Goal: Ask a question

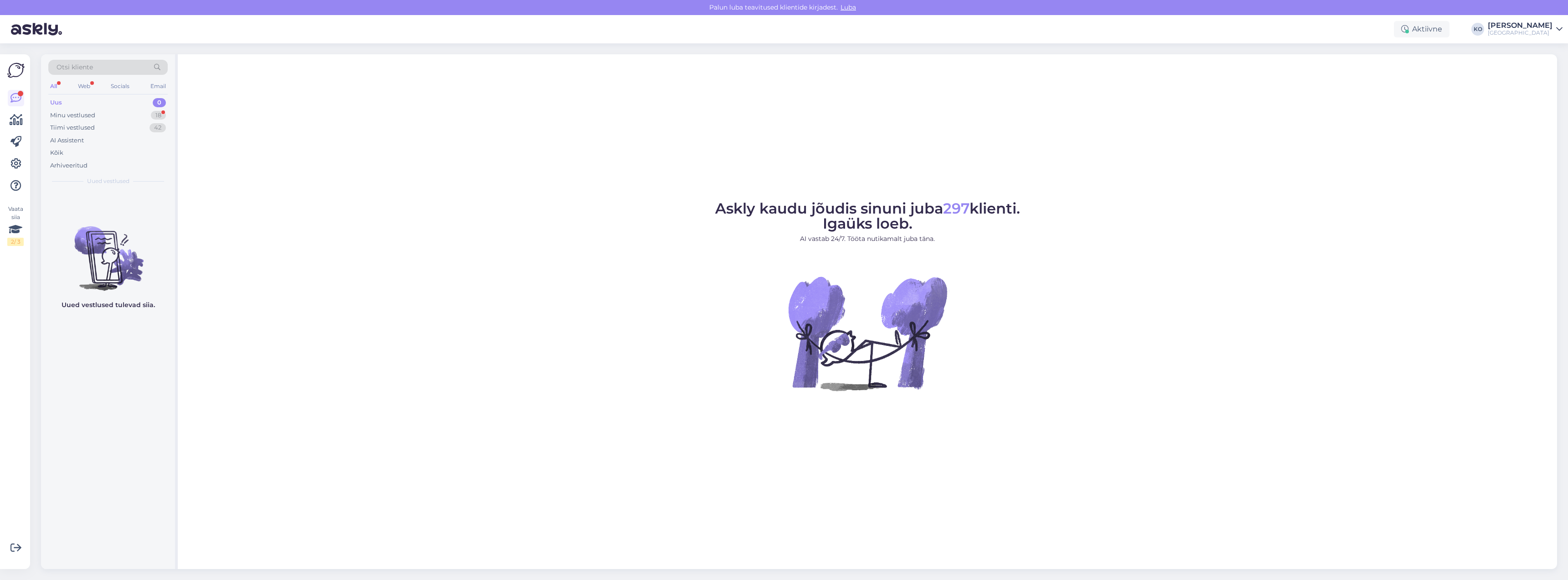
click at [59, 104] on div "Uus" at bounding box center [55, 102] width 12 height 9
click at [68, 116] on div "Minu vestlused" at bounding box center [72, 115] width 45 height 9
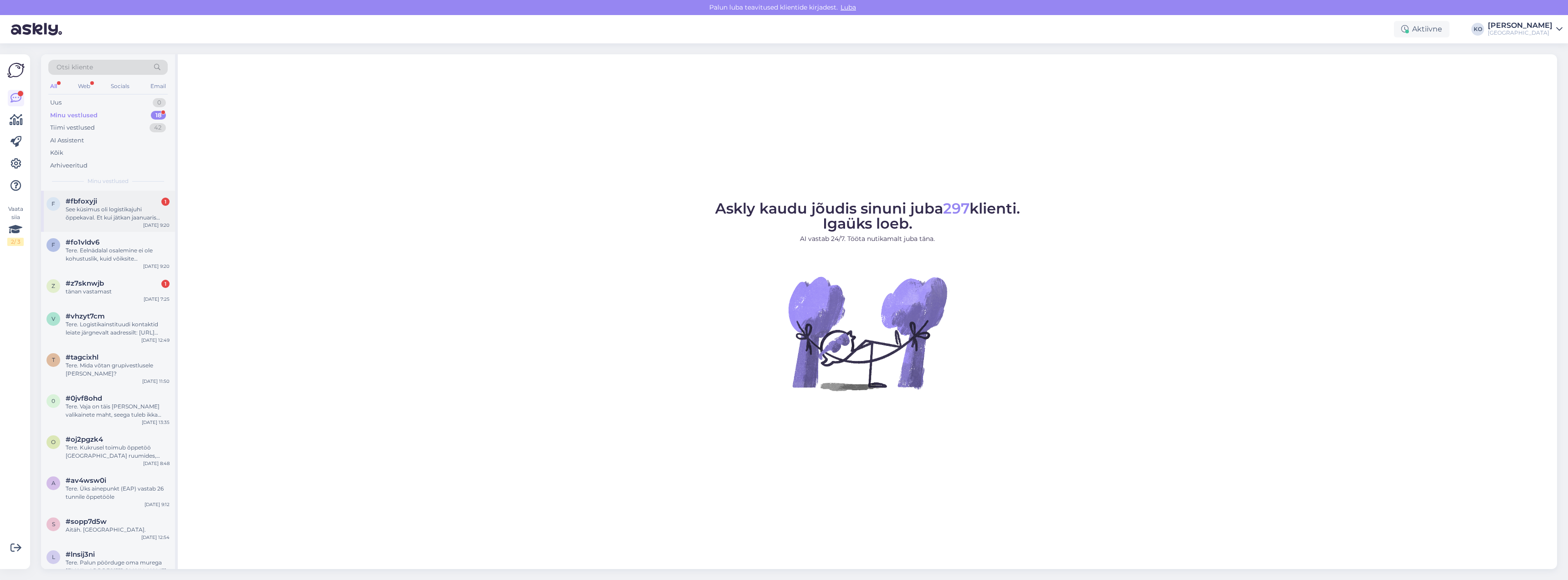
click at [132, 217] on div "See küsimus oli logistikajuhi õppekaval. Et kui jätkan jaanuaris logistikaga, s…" at bounding box center [118, 213] width 104 height 17
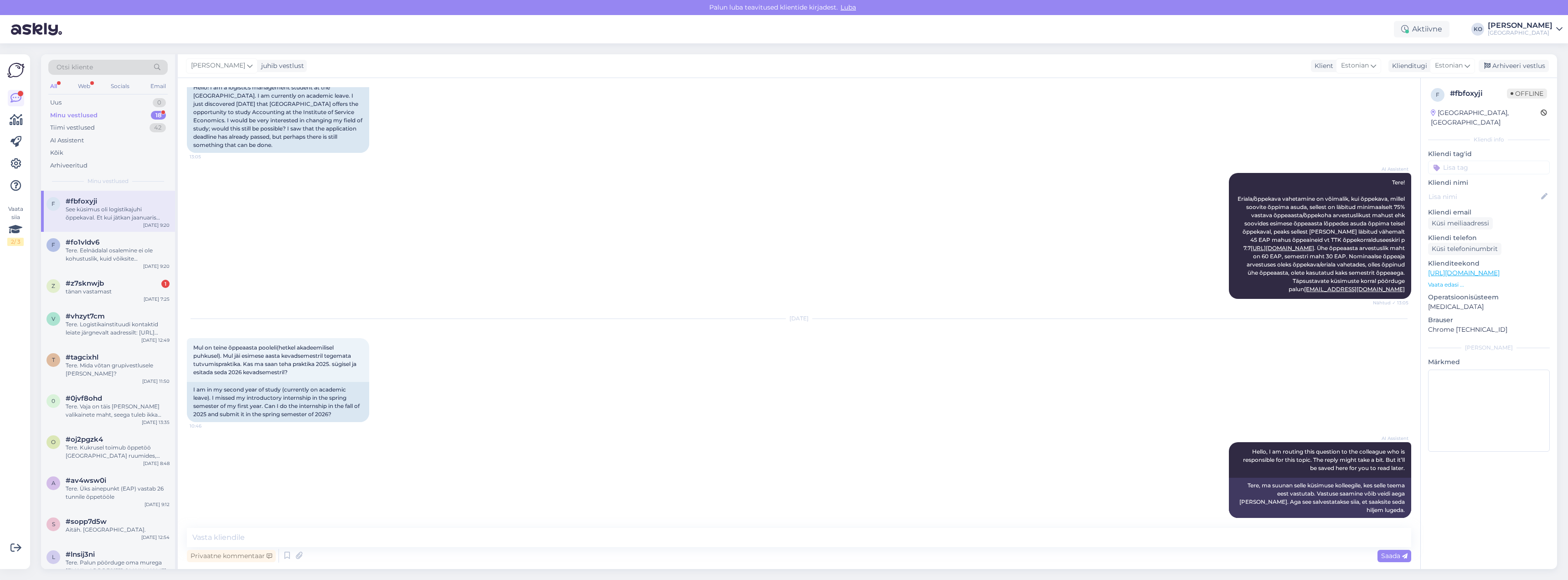
scroll to position [315, 0]
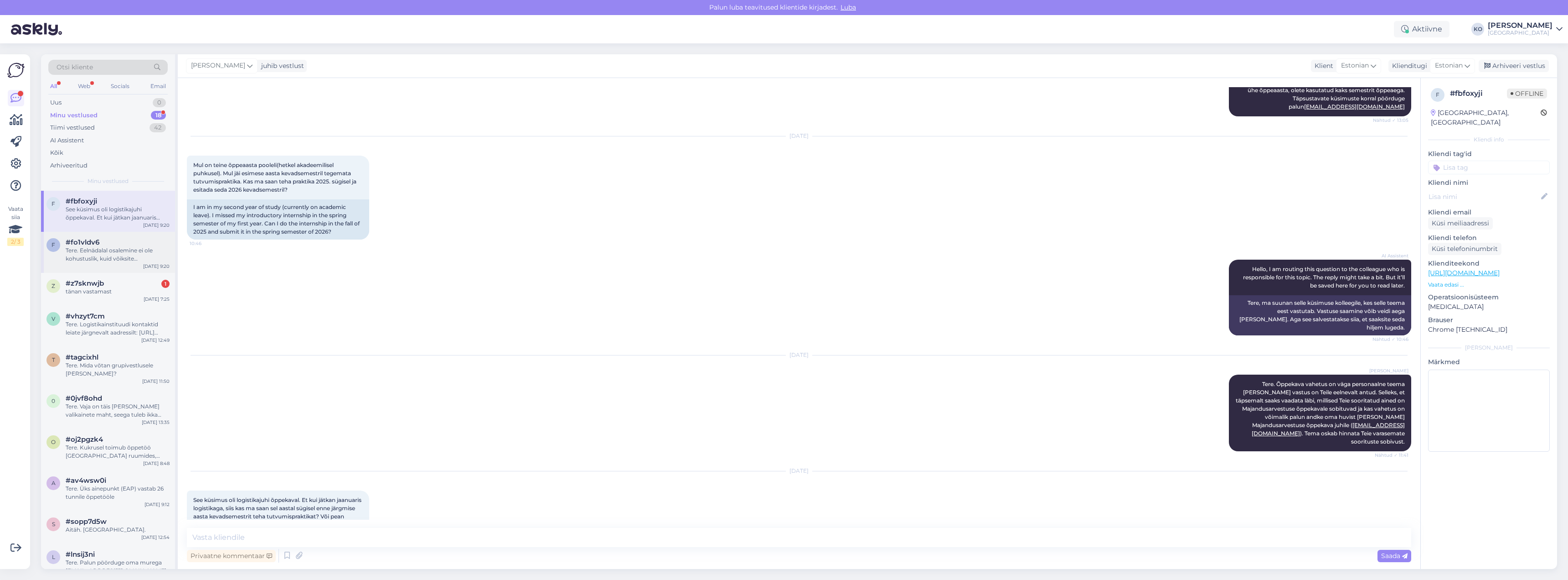
click at [70, 259] on div "Tere. Eelnädalal osalemine ei ole kohustuslik, kuid võiksite mitteosalemisest s…" at bounding box center [118, 254] width 104 height 17
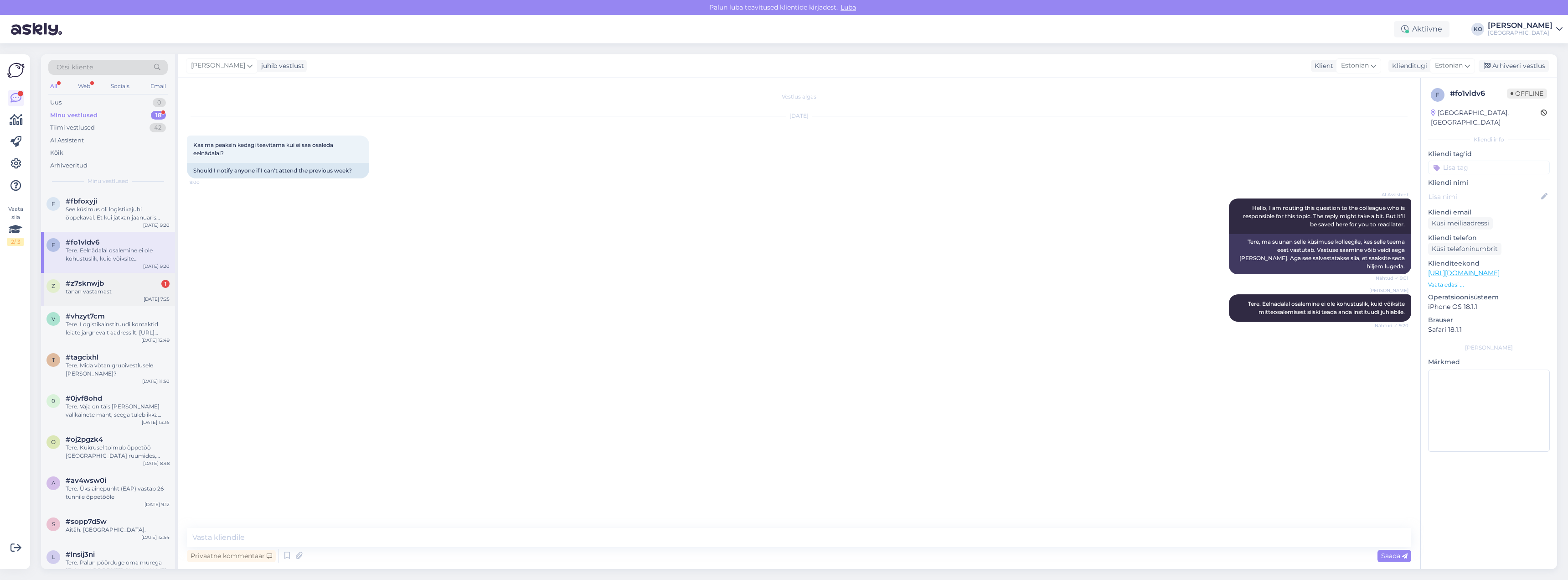
click at [119, 288] on div "tänan vastamast" at bounding box center [118, 291] width 104 height 8
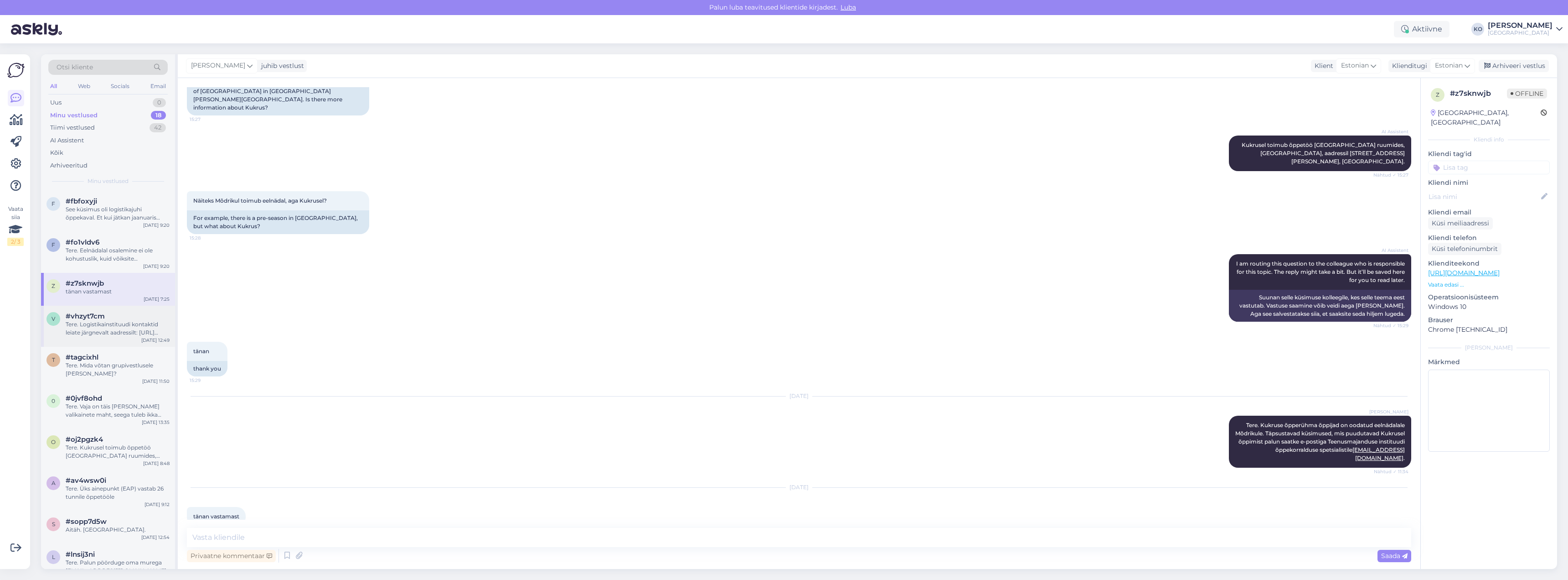
click at [113, 340] on div "v #vhzyt7cm Tere. Logistikainstituudi kontaktid leiate järgnevalt aadressilt: […" at bounding box center [108, 326] width 134 height 41
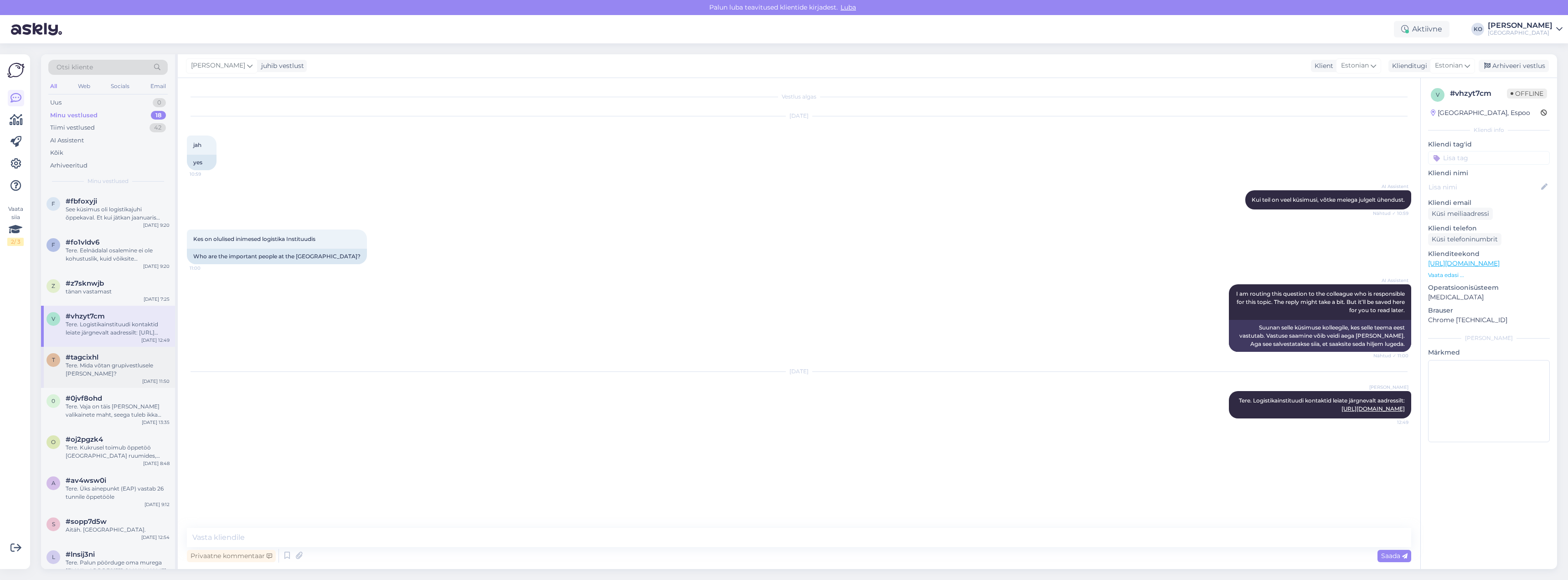
click at [113, 374] on div "Tere. Mida võtan grupivestlusele [PERSON_NAME]?" at bounding box center [118, 369] width 104 height 17
